Goal: Task Accomplishment & Management: Manage account settings

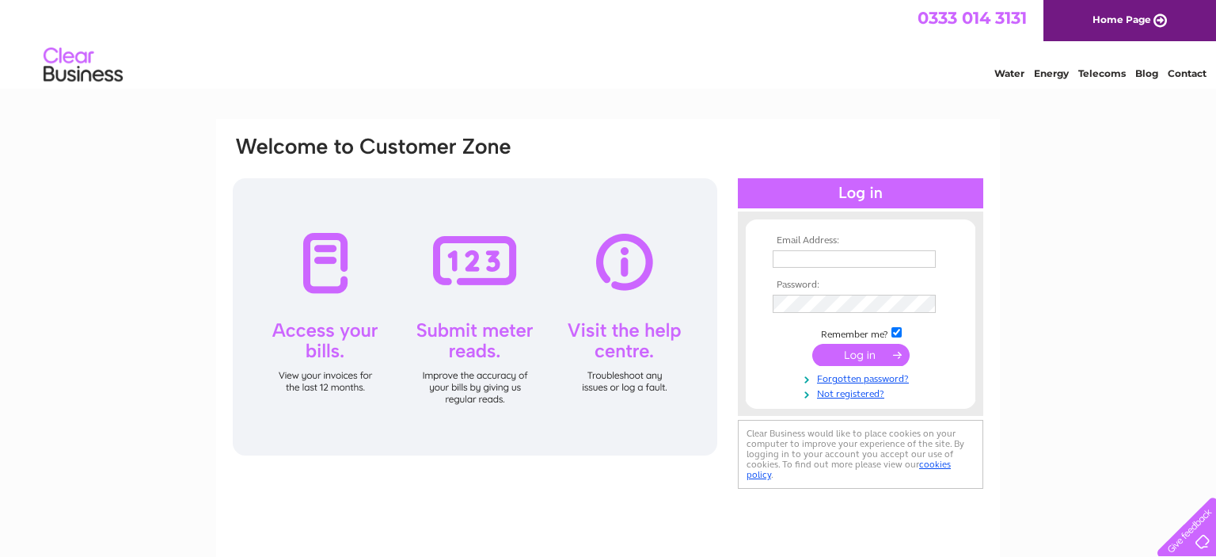
click at [891, 261] on input "text" at bounding box center [854, 258] width 163 height 17
type input "[EMAIL_ADDRESS][DOMAIN_NAME]"
click at [860, 359] on input "submit" at bounding box center [860, 355] width 97 height 22
click at [863, 354] on input "submit" at bounding box center [860, 355] width 97 height 22
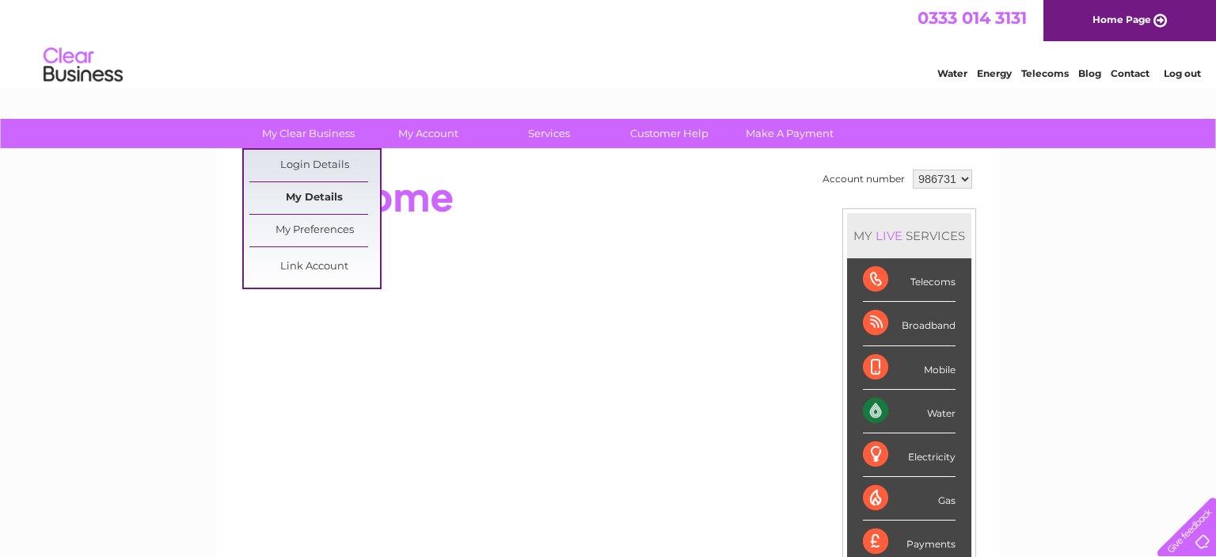
click at [300, 191] on link "My Details" at bounding box center [314, 198] width 131 height 32
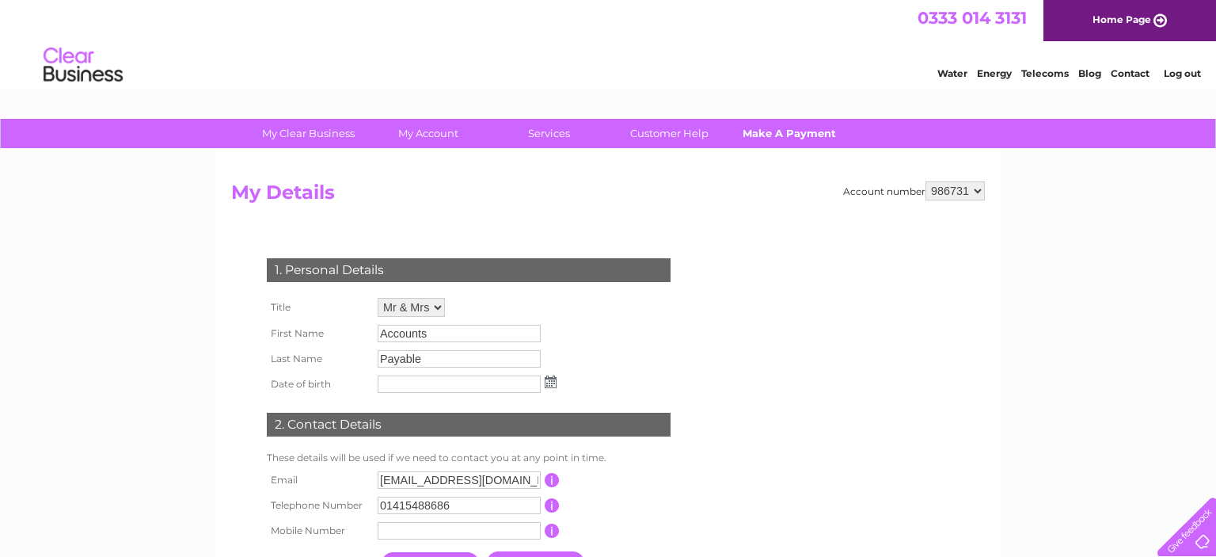
click at [773, 135] on link "Make A Payment" at bounding box center [789, 133] width 131 height 29
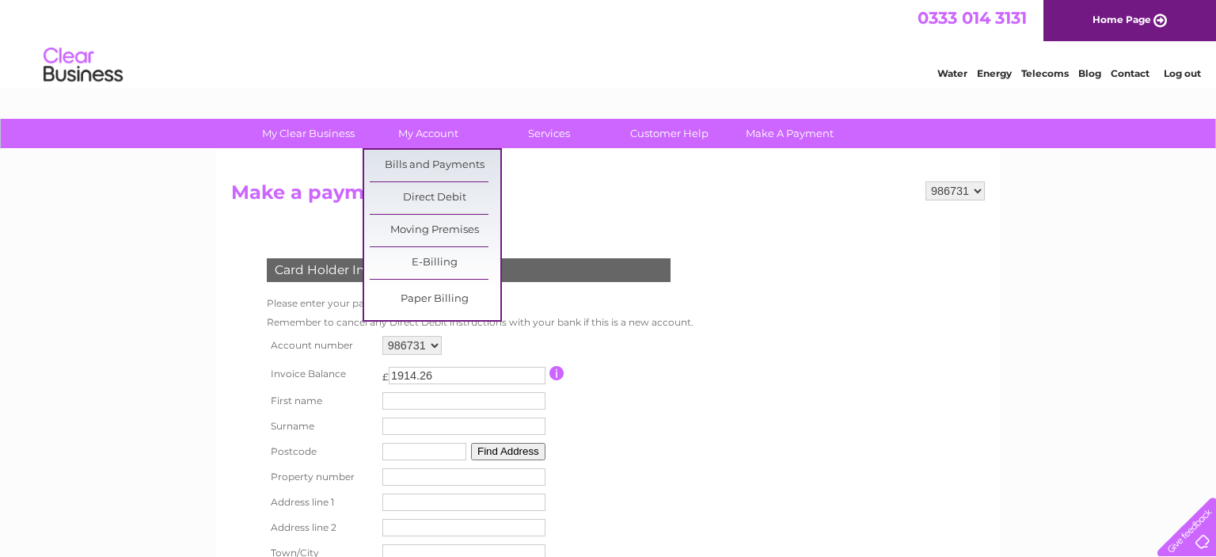
drag, startPoint x: 452, startPoint y: 249, endPoint x: 461, endPoint y: 244, distance: 10.3
click at [454, 247] on link "E-Billing" at bounding box center [435, 263] width 131 height 32
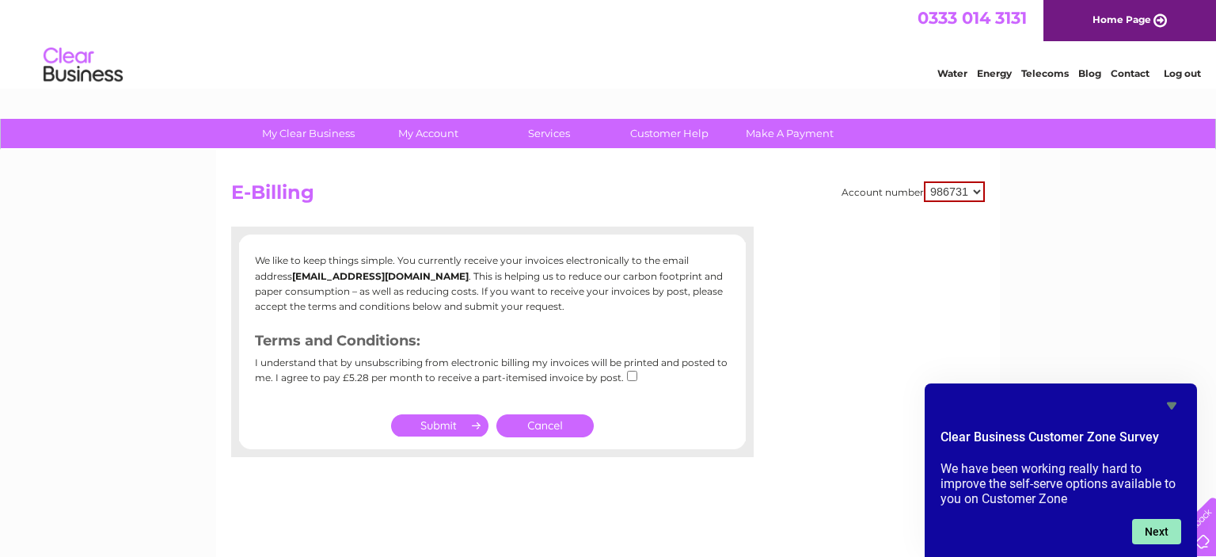
click at [1152, 530] on button "Next" at bounding box center [1156, 531] width 49 height 25
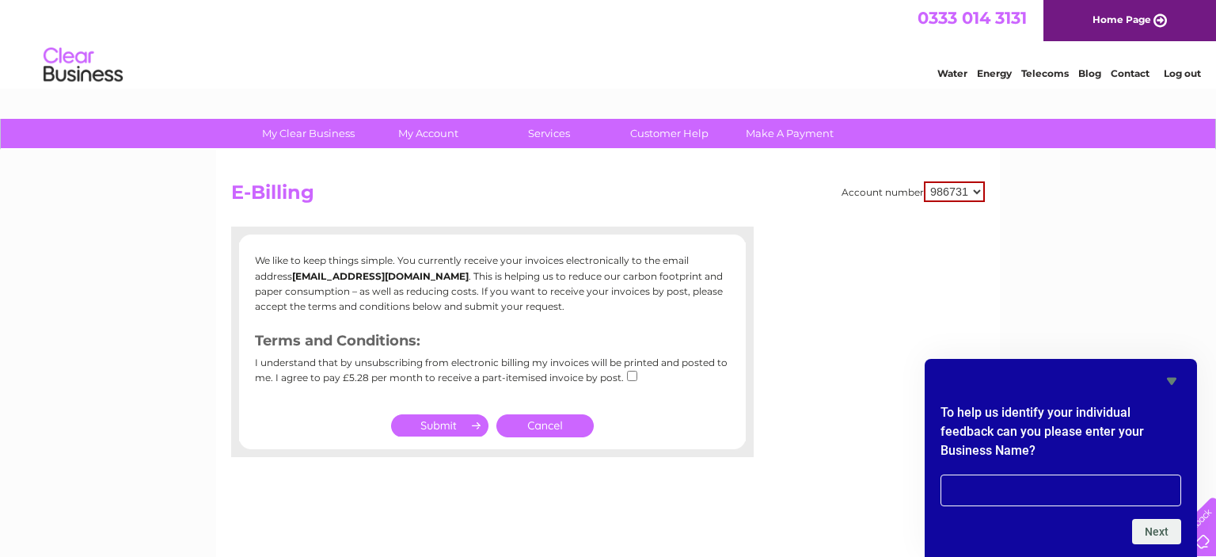
click at [1138, 315] on div "My Clear Business Login Details My Details My Preferences Link Account My Accou…" at bounding box center [608, 491] width 1216 height 745
click at [1063, 234] on div "My Clear Business Login Details My Details My Preferences Link Account My Accou…" at bounding box center [608, 491] width 1216 height 745
